Goal: Task Accomplishment & Management: Use online tool/utility

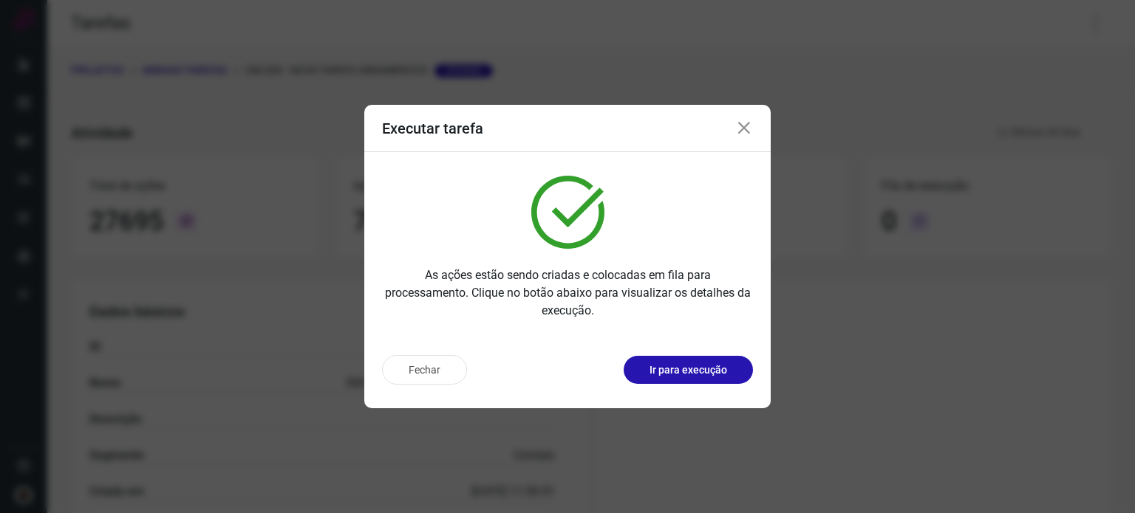
click at [742, 144] on div "Executar tarefa" at bounding box center [567, 128] width 406 height 47
click at [741, 130] on icon at bounding box center [744, 129] width 18 height 18
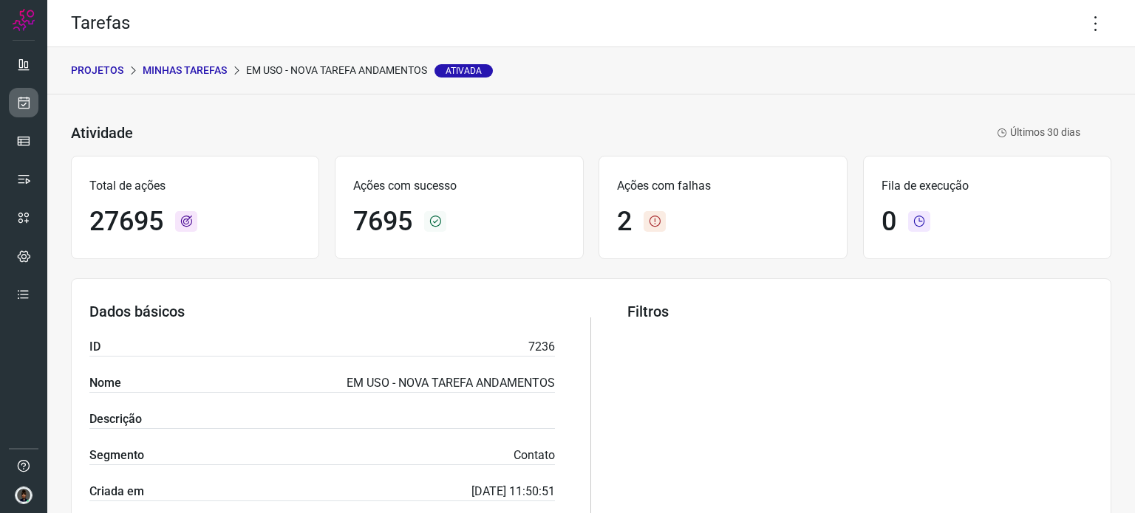
click at [23, 112] on link at bounding box center [24, 103] width 30 height 30
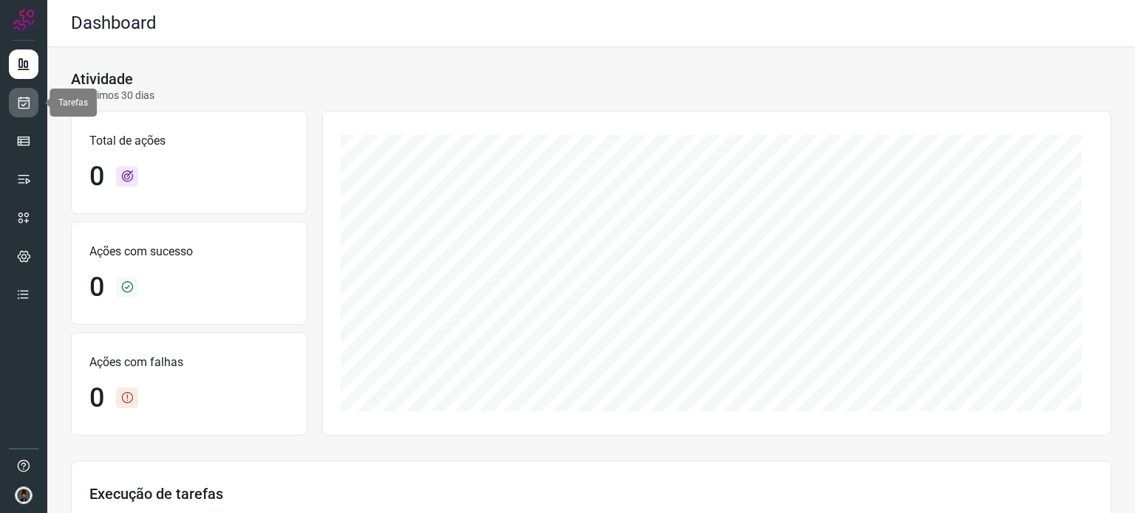
click at [18, 103] on icon at bounding box center [24, 102] width 16 height 15
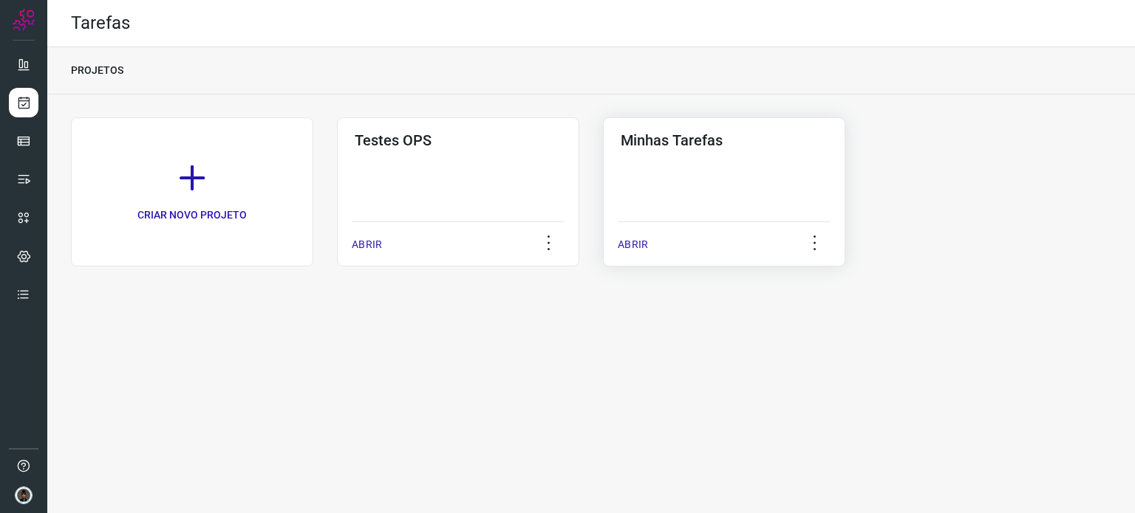
click at [739, 168] on div "Minhas Tarefas ABRIR" at bounding box center [724, 191] width 242 height 149
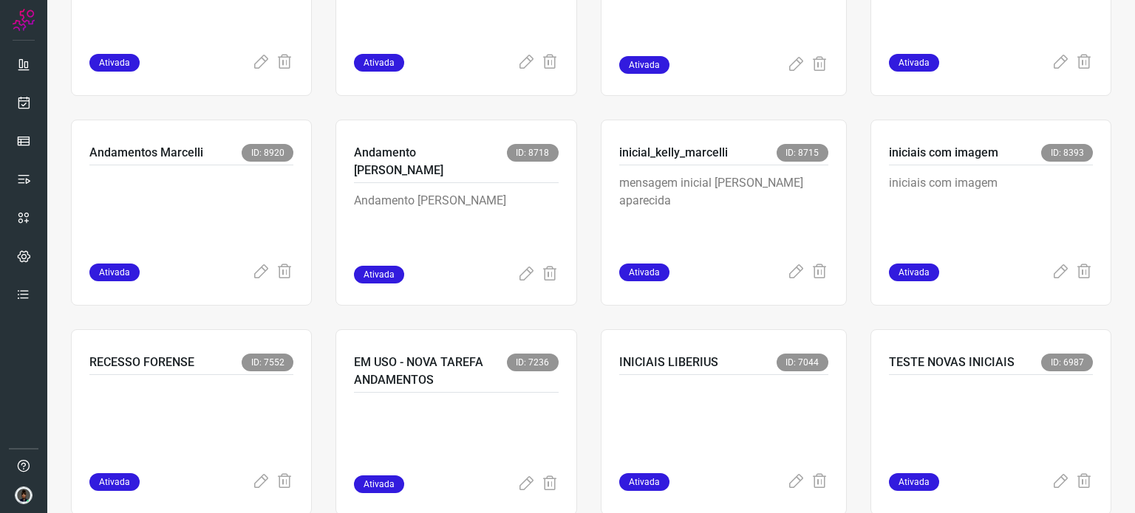
scroll to position [923, 0]
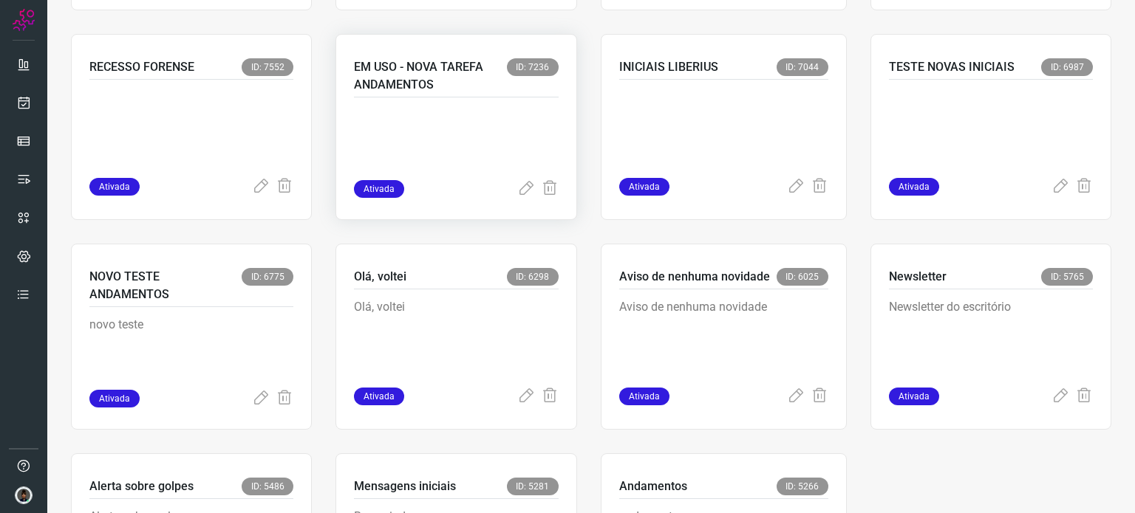
click at [447, 98] on div at bounding box center [456, 139] width 204 height 83
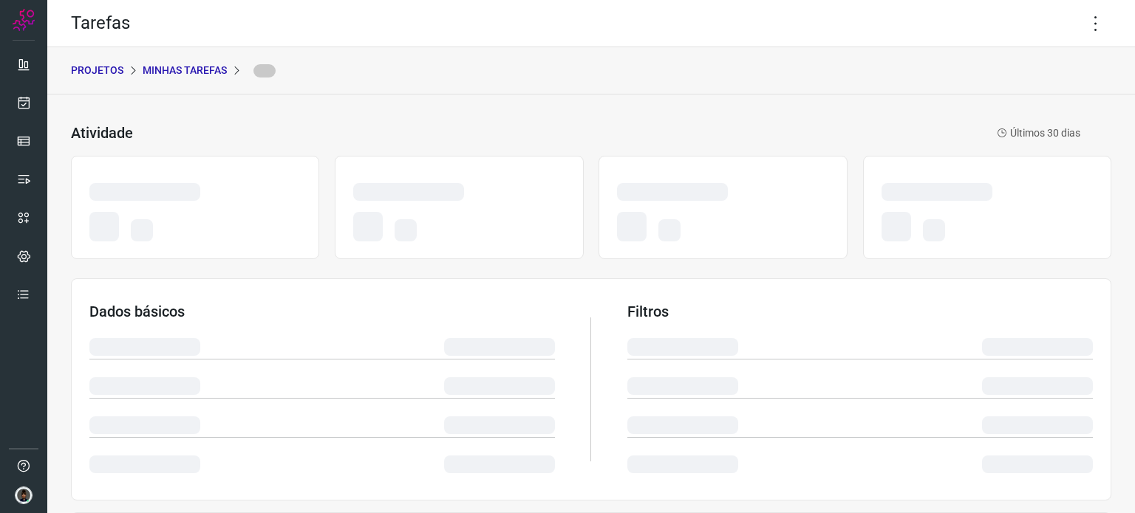
click at [957, 98] on div "Atividade Últimos 30 dias Dados básicos Filtros Execução de tarefas" at bounding box center [590, 442] width 1087 height 695
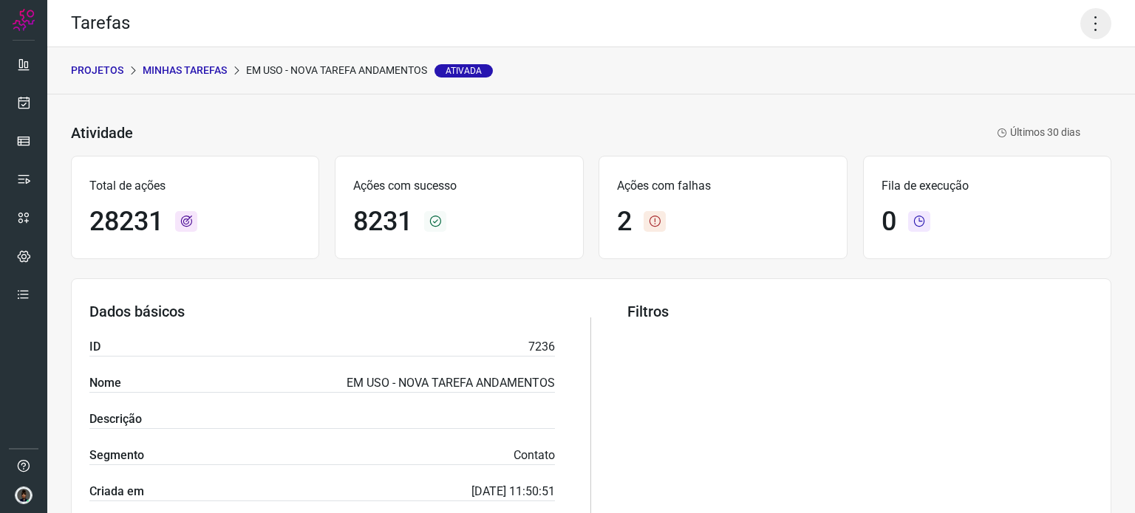
click at [1087, 21] on icon at bounding box center [1095, 23] width 31 height 31
click at [1019, 92] on li "Executar" at bounding box center [1032, 97] width 134 height 24
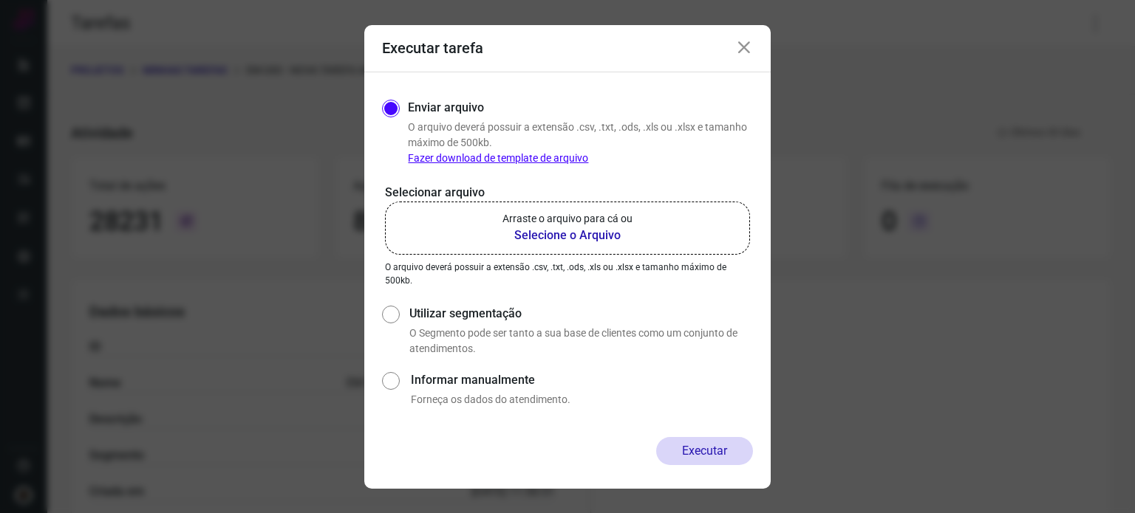
click at [581, 228] on b "Selecione o Arquivo" at bounding box center [567, 236] width 130 height 18
click at [0, 0] on input "Arraste o arquivo para cá ou Selecione o Arquivo" at bounding box center [0, 0] width 0 height 0
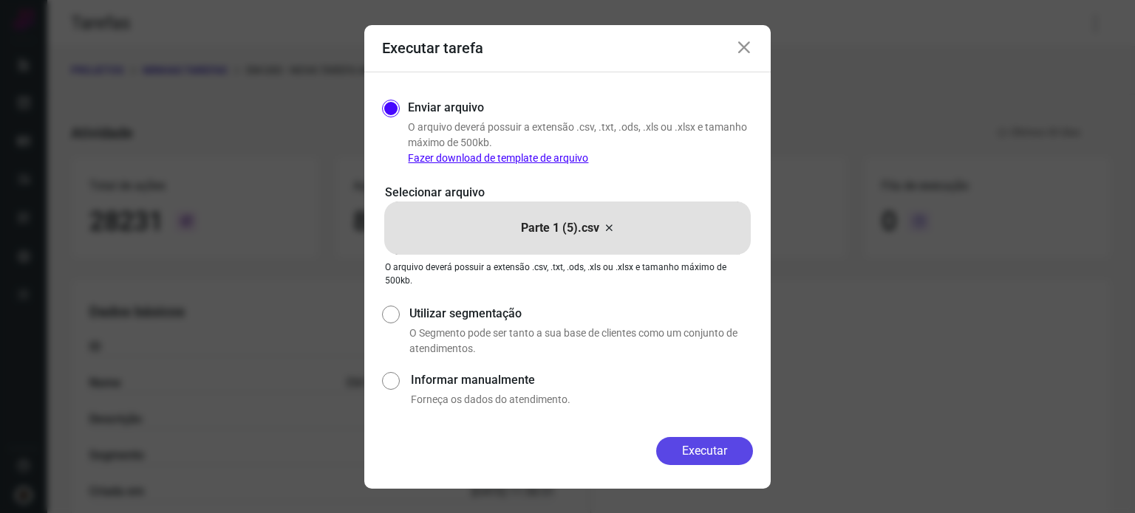
click at [711, 454] on button "Executar" at bounding box center [704, 451] width 97 height 28
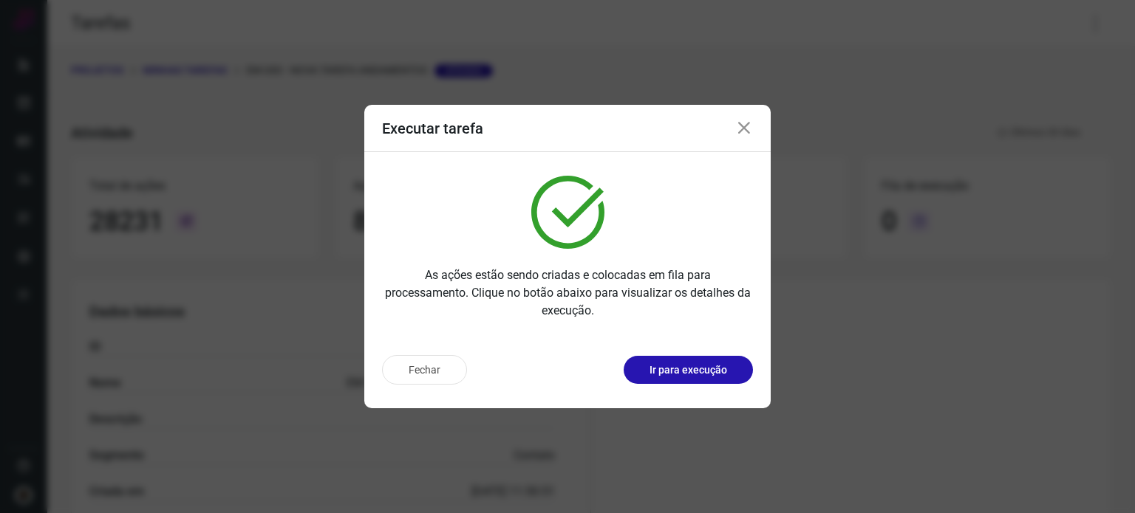
click at [1080, 355] on div "Executar tarefa As ações estão sendo criadas e colocadas em fila para processam…" at bounding box center [567, 256] width 1135 height 513
click at [748, 126] on icon at bounding box center [744, 129] width 18 height 18
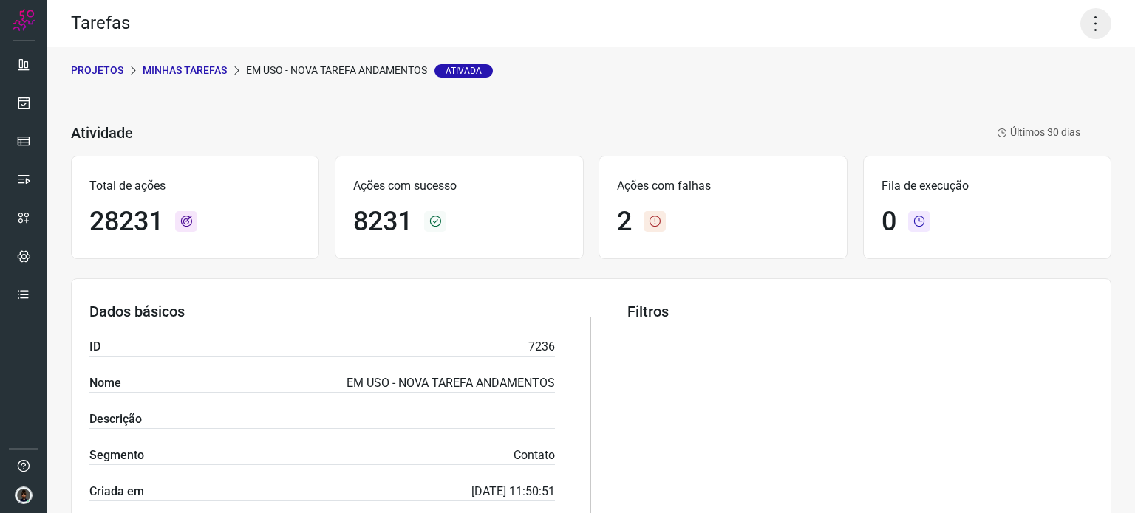
click at [1081, 24] on icon at bounding box center [1095, 23] width 31 height 31
click at [1052, 95] on li "Executar" at bounding box center [1032, 97] width 134 height 24
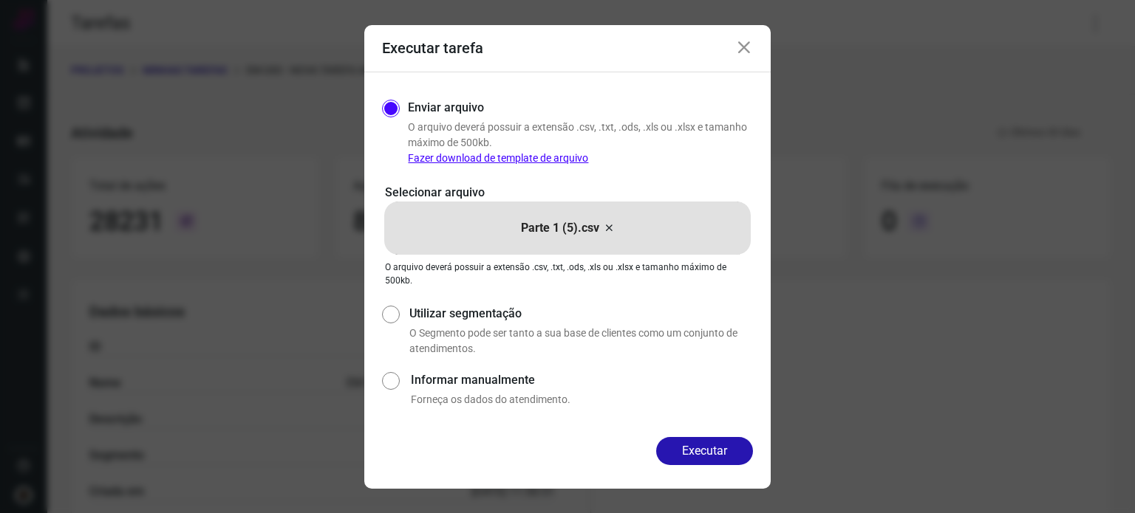
click at [608, 225] on icon at bounding box center [609, 228] width 12 height 18
click at [0, 0] on input "Parte 1 (5).csv" at bounding box center [0, 0] width 0 height 0
click at [706, 451] on button "Executar" at bounding box center [704, 451] width 97 height 28
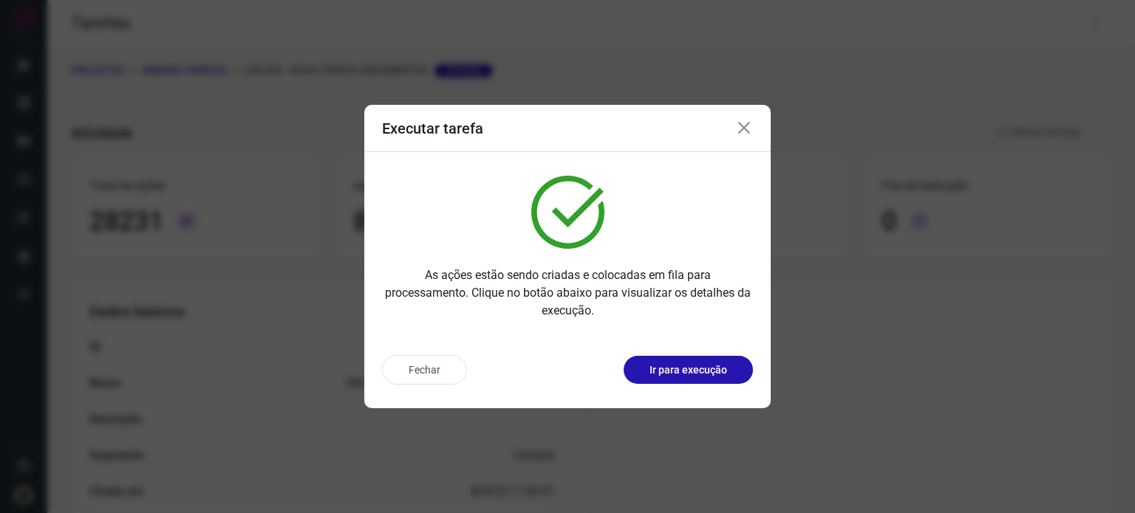
drag, startPoint x: 1134, startPoint y: 283, endPoint x: 1109, endPoint y: 272, distance: 27.5
click at [1134, 283] on div "Executar tarefa As ações estão sendo criadas e colocadas em fila para processam…" at bounding box center [567, 256] width 1135 height 513
